Goal: Download file/media

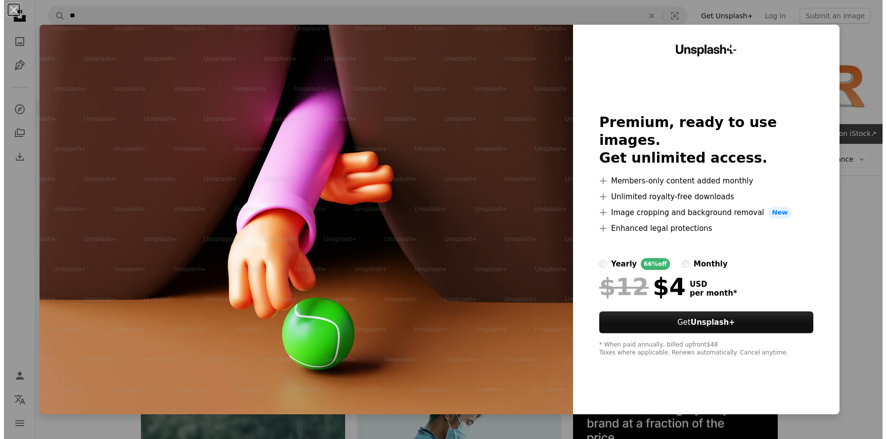
scroll to position [2850, 0]
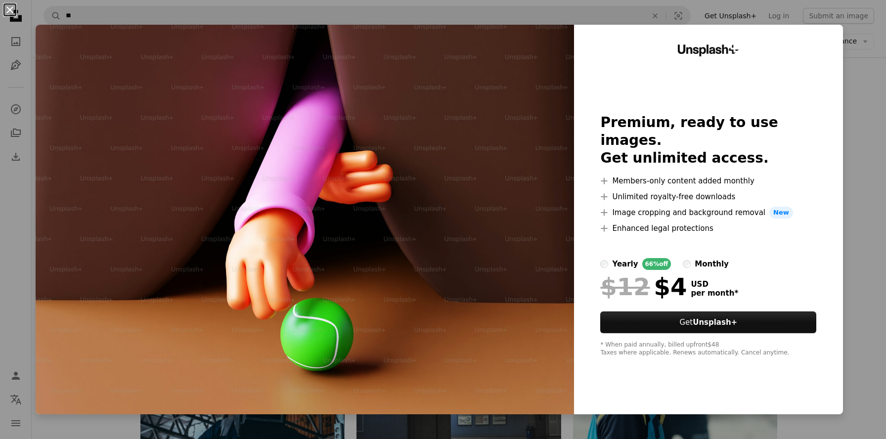
click at [11, 14] on button "An X shape" at bounding box center [10, 10] width 12 height 12
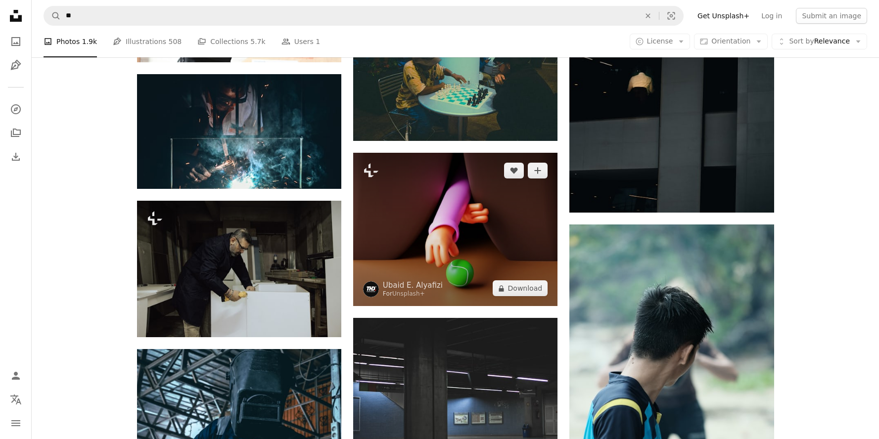
click at [446, 242] on img at bounding box center [455, 229] width 204 height 153
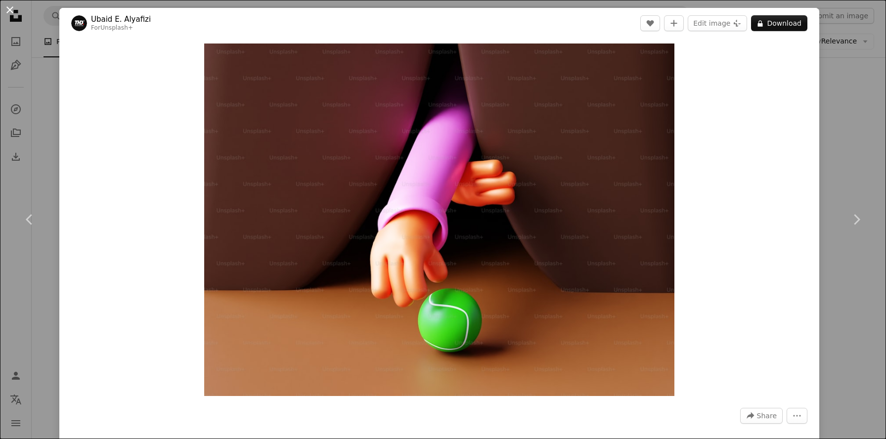
click at [6, 5] on button "An X shape" at bounding box center [10, 10] width 12 height 12
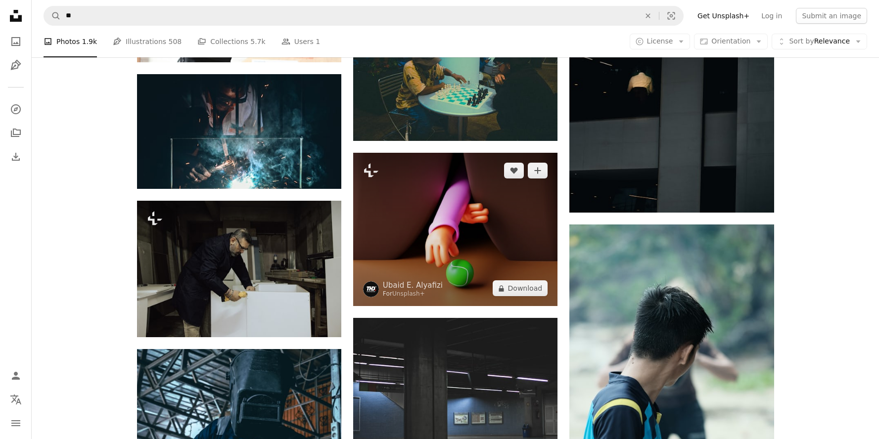
click at [437, 235] on img at bounding box center [455, 229] width 204 height 153
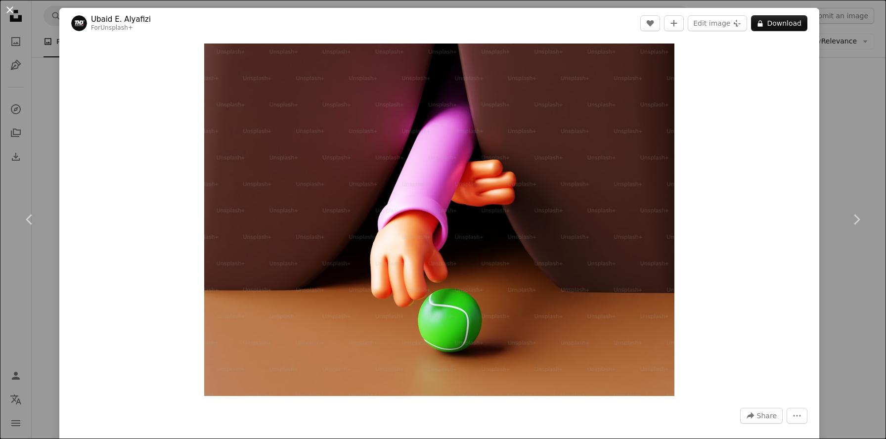
click at [5, 12] on button "An X shape" at bounding box center [10, 10] width 12 height 12
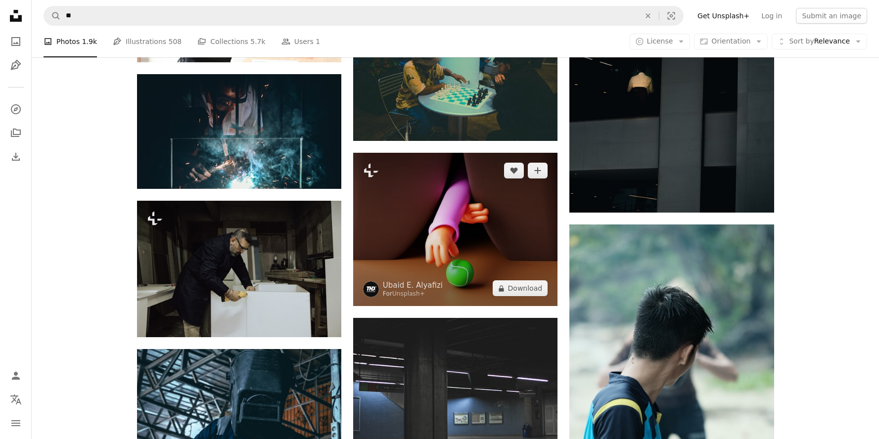
click at [434, 249] on img at bounding box center [455, 229] width 204 height 153
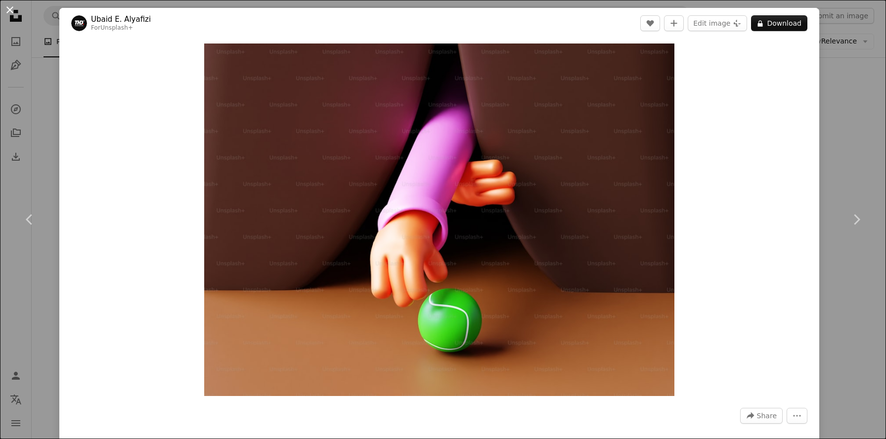
click at [6, 9] on button "An X shape" at bounding box center [10, 10] width 12 height 12
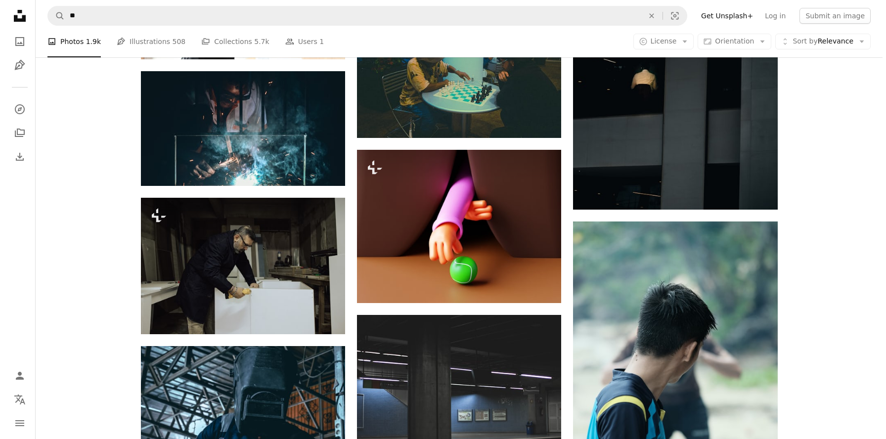
scroll to position [2856, 0]
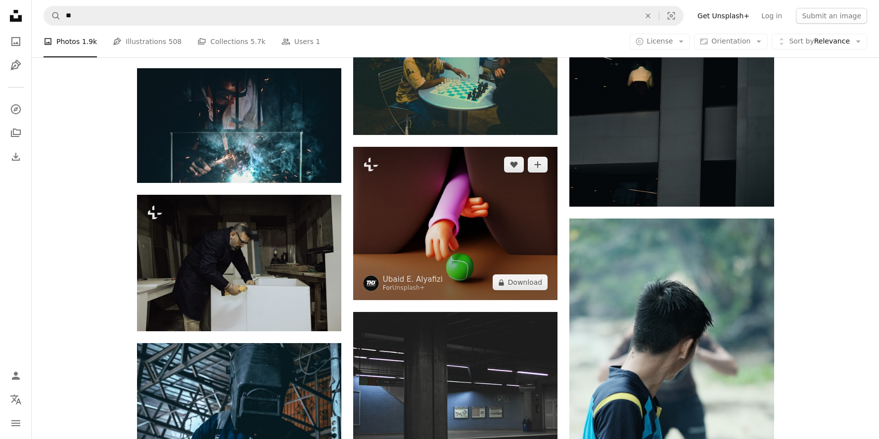
click at [485, 246] on img at bounding box center [455, 223] width 204 height 153
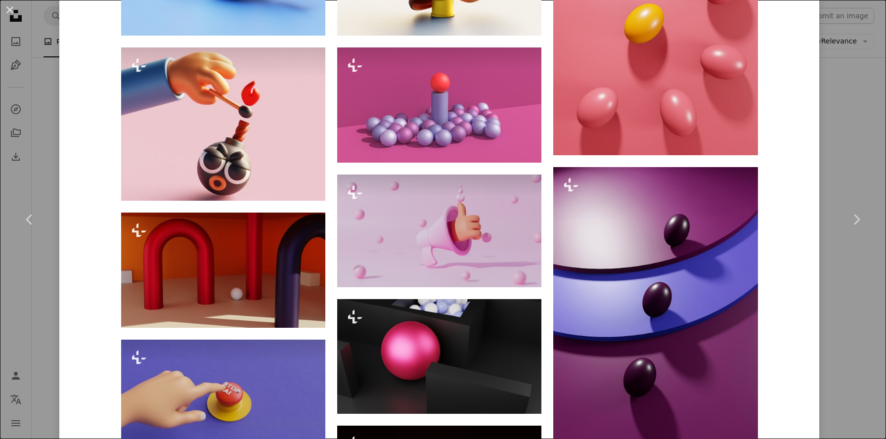
scroll to position [776, 0]
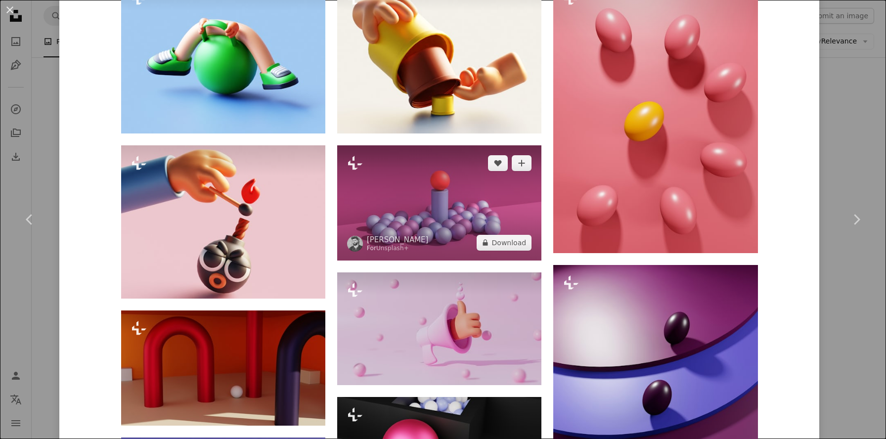
click at [461, 230] on img at bounding box center [439, 202] width 204 height 115
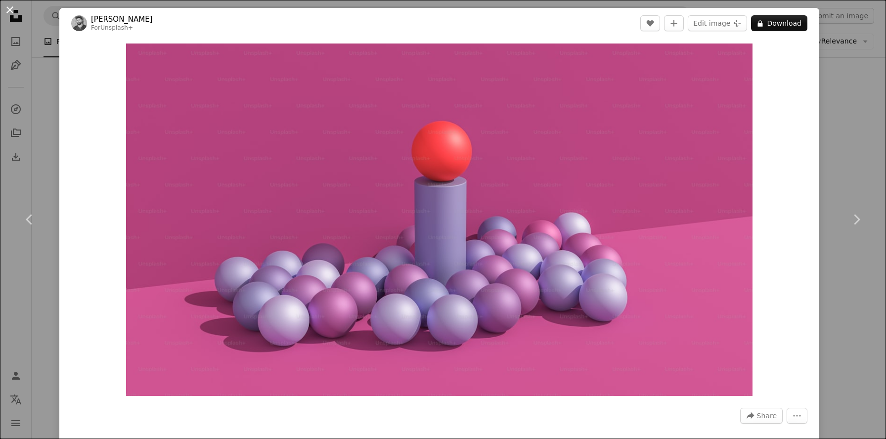
click at [11, 13] on button "An X shape" at bounding box center [10, 10] width 12 height 12
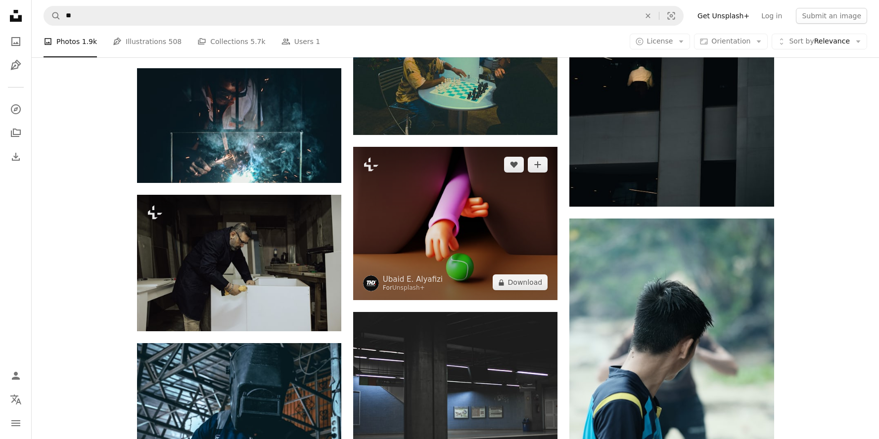
click at [432, 249] on img at bounding box center [455, 223] width 204 height 153
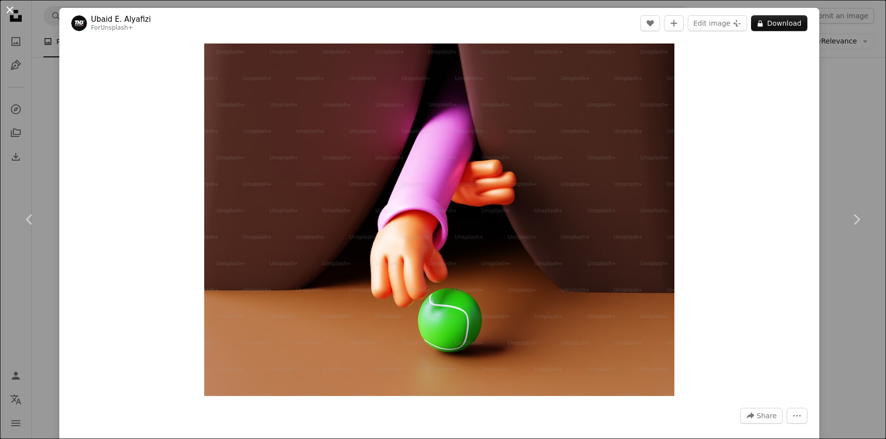
click at [4, 12] on button "An X shape" at bounding box center [10, 10] width 12 height 12
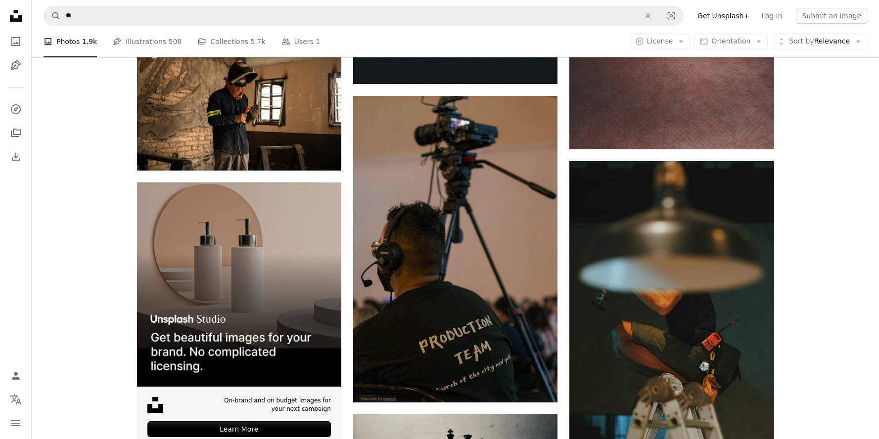
scroll to position [2167, 0]
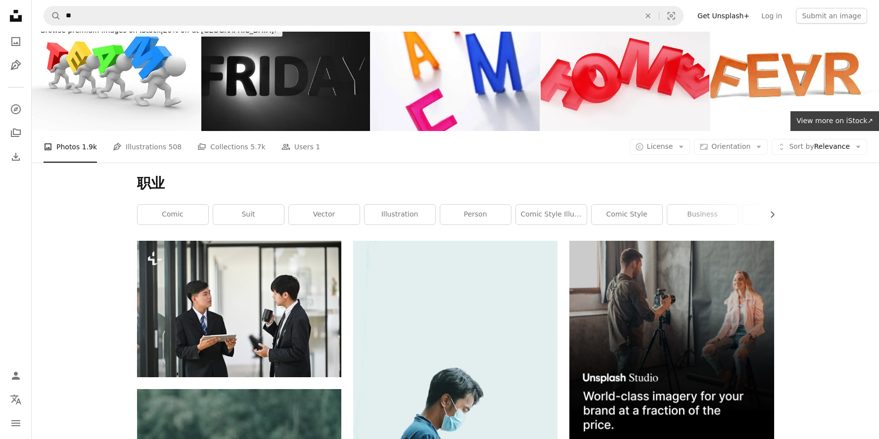
scroll to position [0, 0]
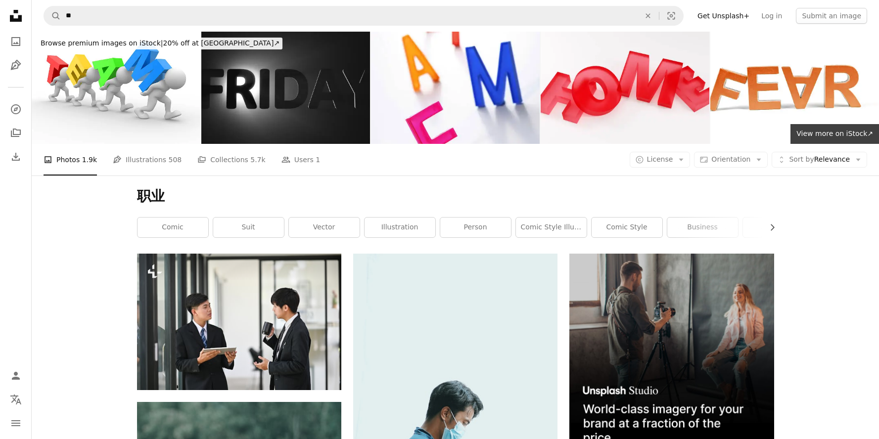
click at [486, 193] on h1 "职业" at bounding box center [455, 196] width 637 height 18
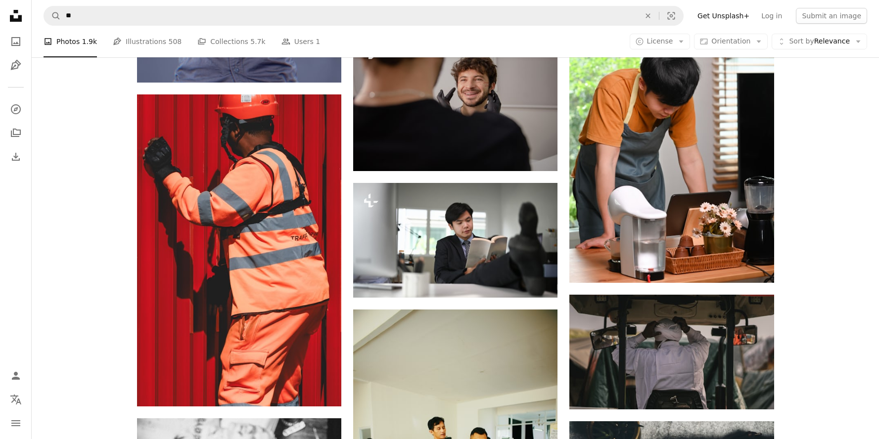
scroll to position [1338, 0]
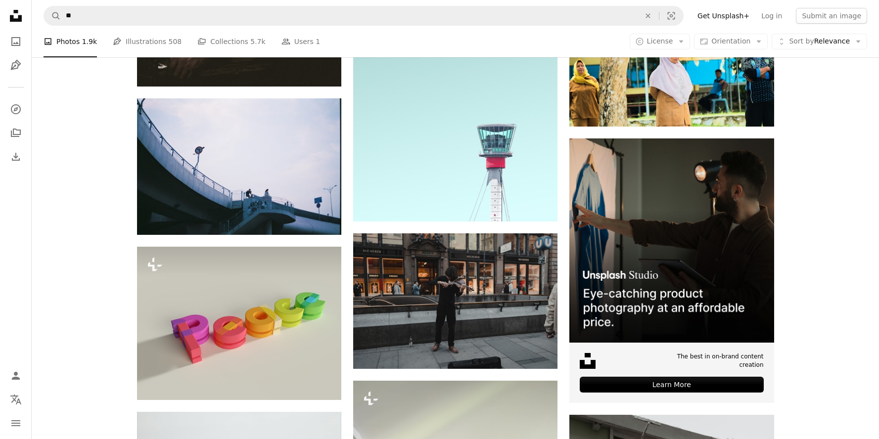
scroll to position [5001, 0]
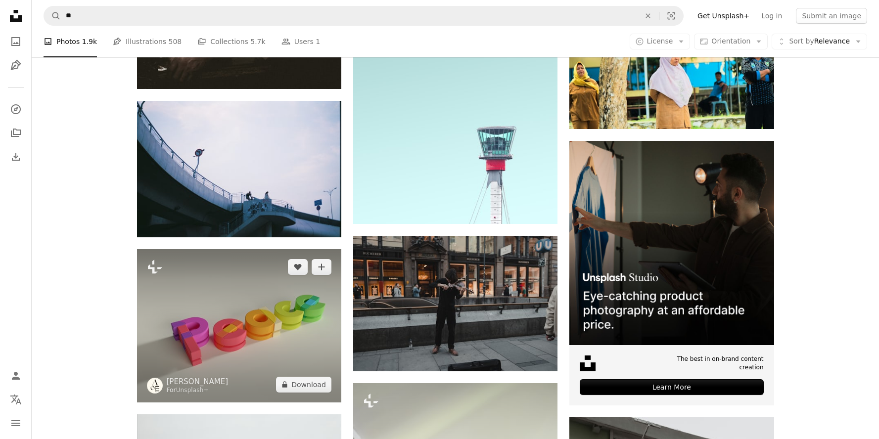
click at [187, 304] on img at bounding box center [239, 325] width 204 height 153
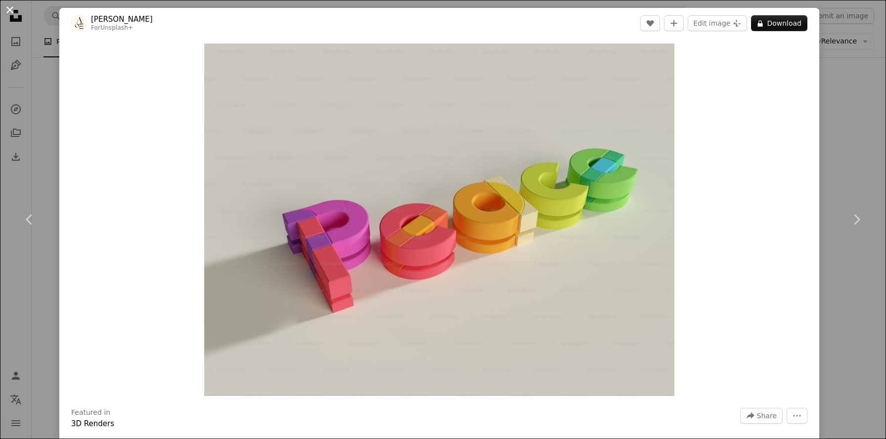
click at [11, 12] on button "An X shape" at bounding box center [10, 10] width 12 height 12
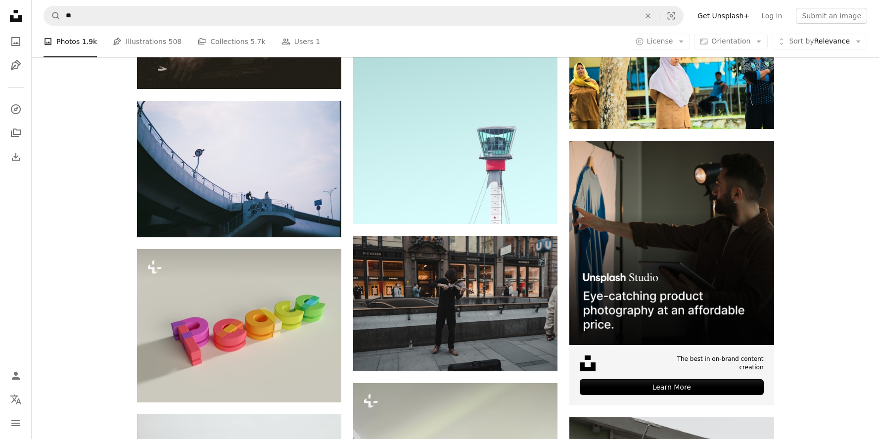
scroll to position [4993, 0]
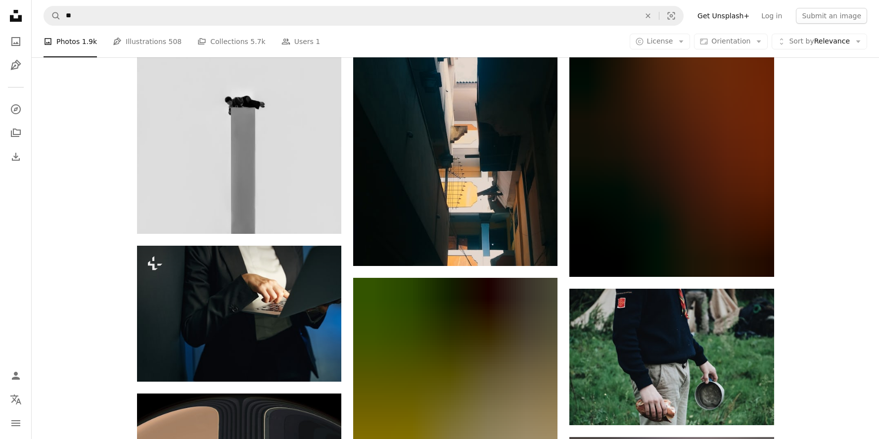
scroll to position [12880, 0]
